Goal: Navigation & Orientation: Find specific page/section

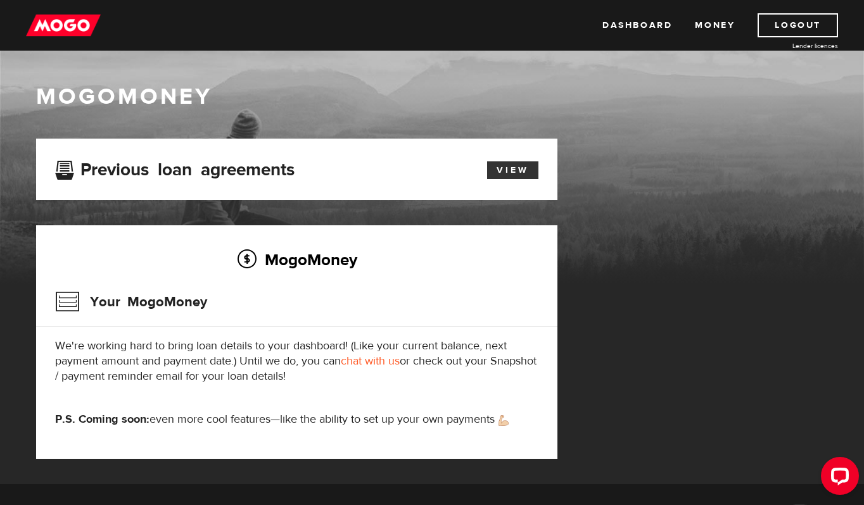
click at [521, 172] on link "View" at bounding box center [512, 171] width 51 height 18
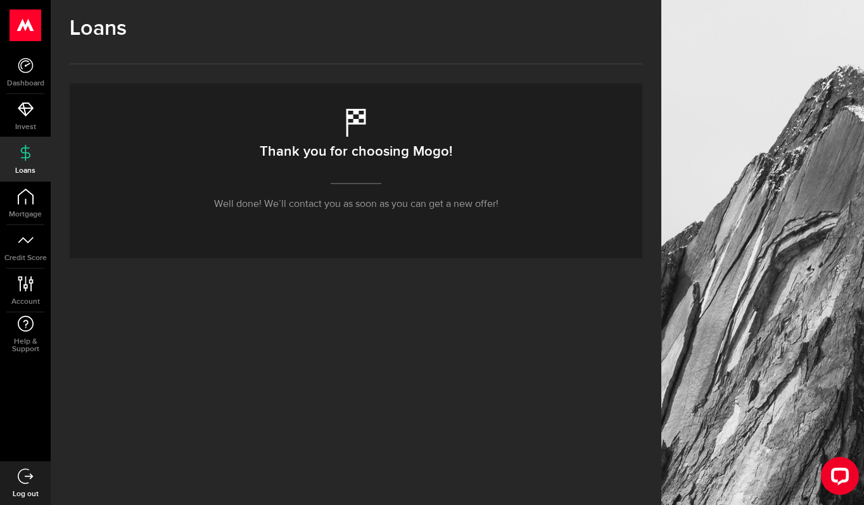
click at [31, 23] on use at bounding box center [25, 26] width 31 height 32
